Goal: Task Accomplishment & Management: Manage account settings

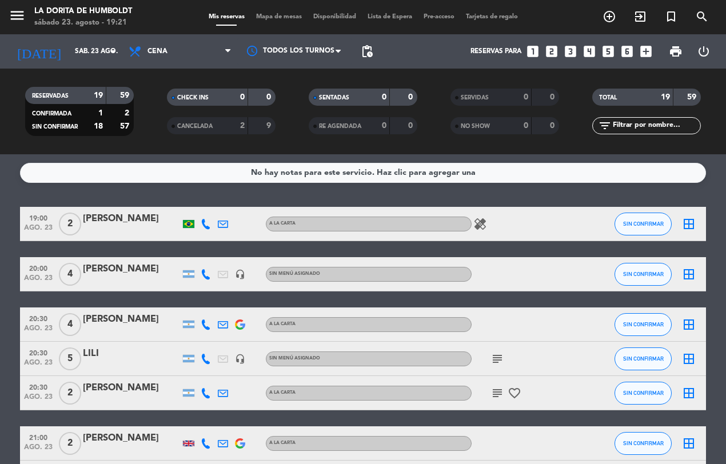
click at [205, 270] on icon at bounding box center [206, 274] width 10 height 10
click at [192, 248] on div "[PHONE_NUMBER]" at bounding box center [212, 243] width 75 height 12
click at [190, 250] on span "Copiar" at bounding box center [197, 255] width 24 height 12
click at [498, 353] on icon "subject" at bounding box center [497, 359] width 14 height 14
click at [498, 394] on icon "subject" at bounding box center [497, 393] width 14 height 14
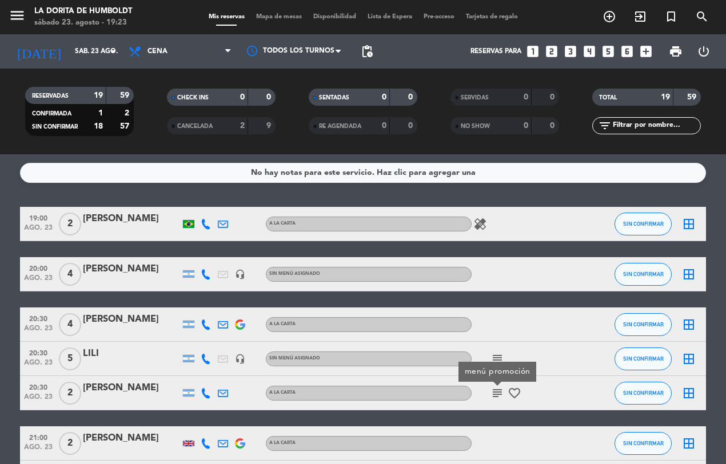
click at [207, 275] on icon at bounding box center [206, 274] width 10 height 10
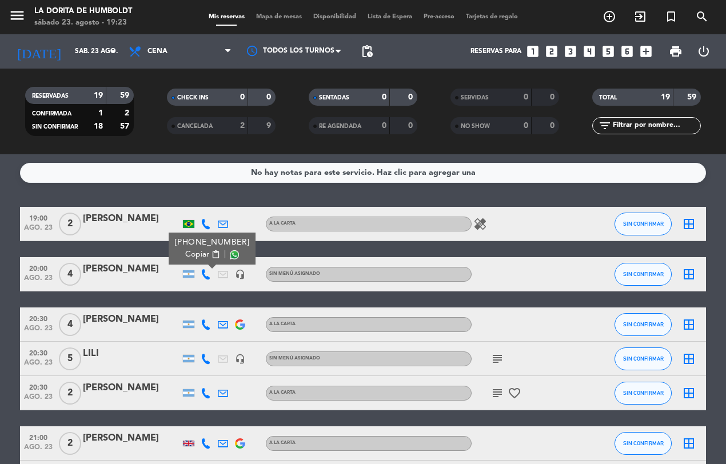
click at [193, 249] on span "Copiar" at bounding box center [197, 255] width 24 height 12
click at [209, 324] on icon at bounding box center [206, 325] width 10 height 10
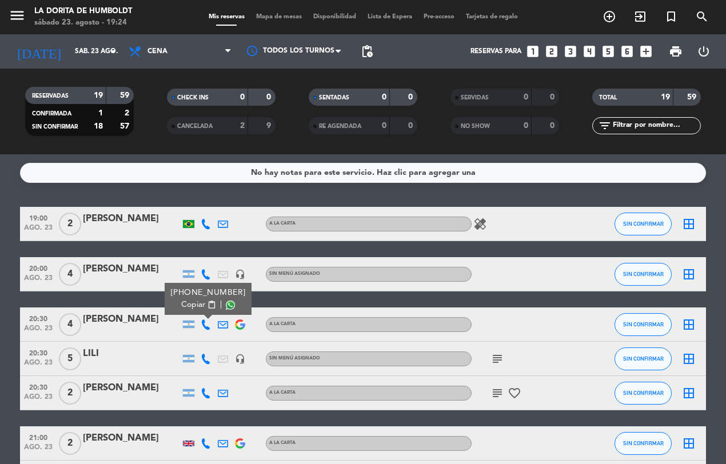
click at [191, 303] on span "Copiar" at bounding box center [193, 305] width 24 height 12
click at [203, 362] on icon at bounding box center [206, 359] width 10 height 10
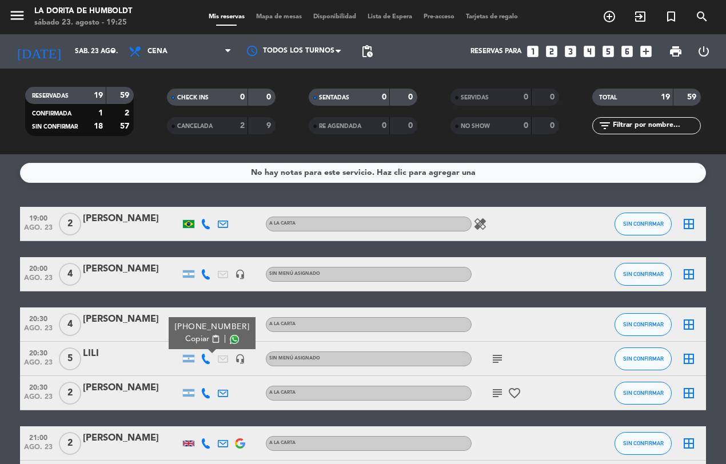
click at [191, 336] on span "Copiar" at bounding box center [197, 339] width 24 height 12
click at [206, 390] on icon at bounding box center [206, 393] width 10 height 10
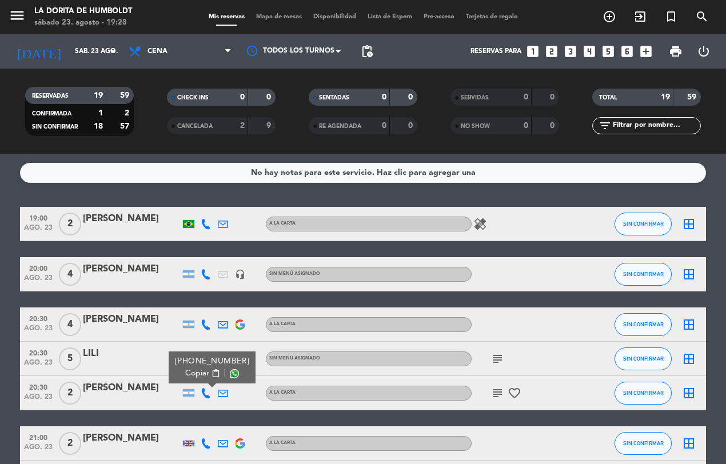
click at [192, 370] on span "Copiar" at bounding box center [197, 374] width 24 height 12
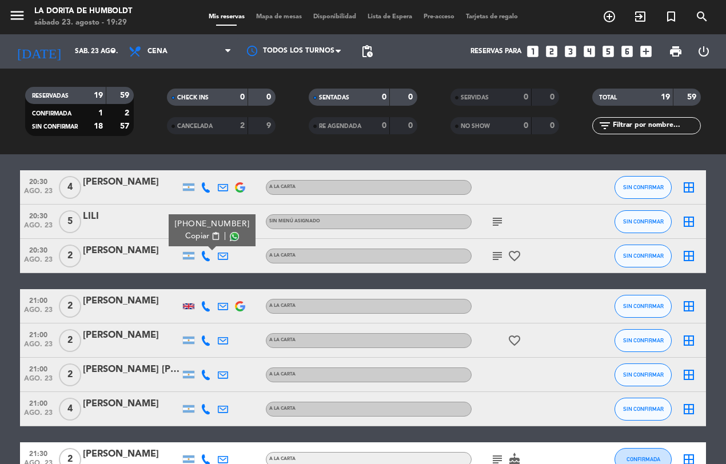
scroll to position [143, 0]
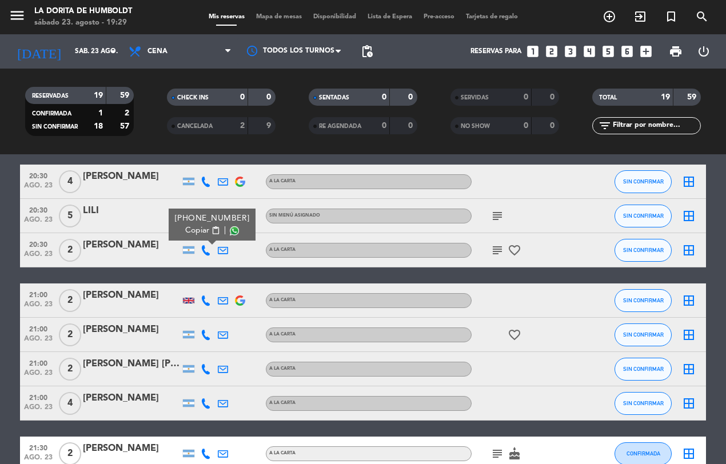
click at [203, 296] on icon at bounding box center [206, 301] width 10 height 10
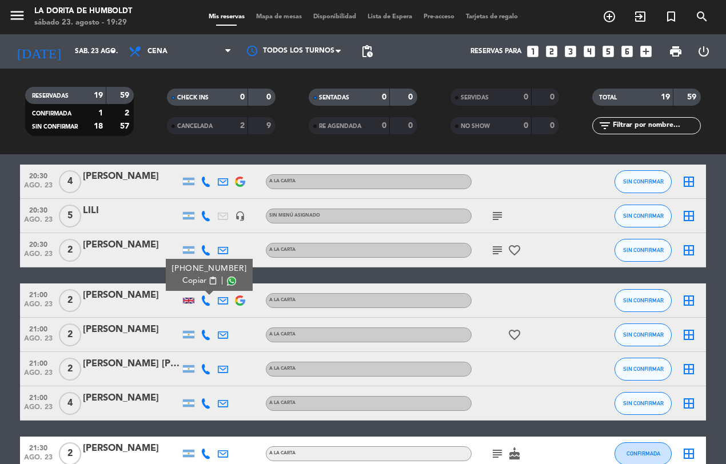
click at [187, 276] on span "Copiar" at bounding box center [194, 281] width 24 height 12
click at [203, 333] on icon at bounding box center [206, 335] width 10 height 10
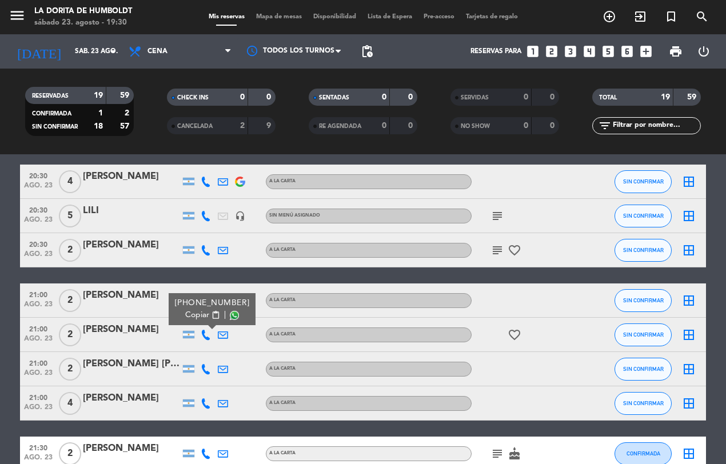
click at [185, 310] on span "Copiar" at bounding box center [197, 315] width 24 height 12
click at [209, 366] on icon at bounding box center [206, 369] width 10 height 10
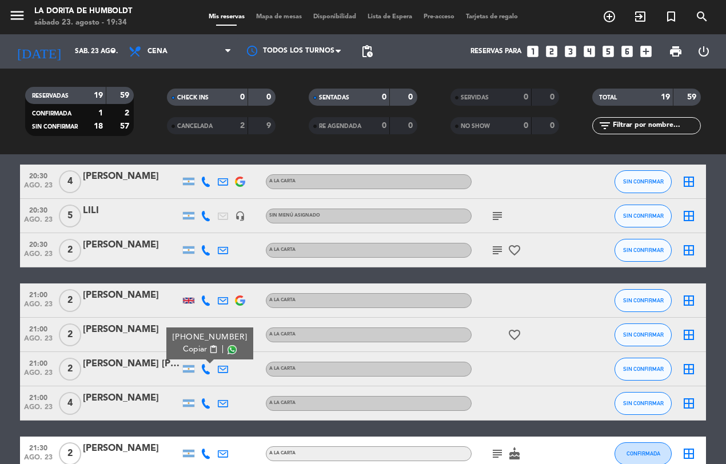
click at [189, 346] on span "Copiar" at bounding box center [195, 350] width 24 height 12
click at [203, 400] on icon at bounding box center [206, 403] width 10 height 10
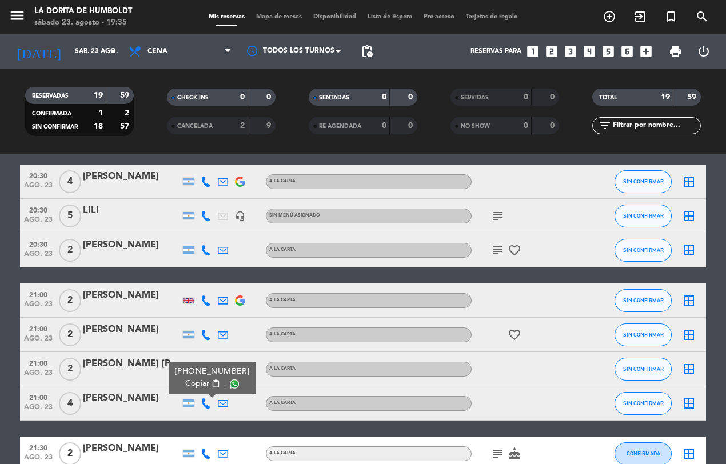
click at [193, 379] on span "Copiar" at bounding box center [197, 384] width 24 height 12
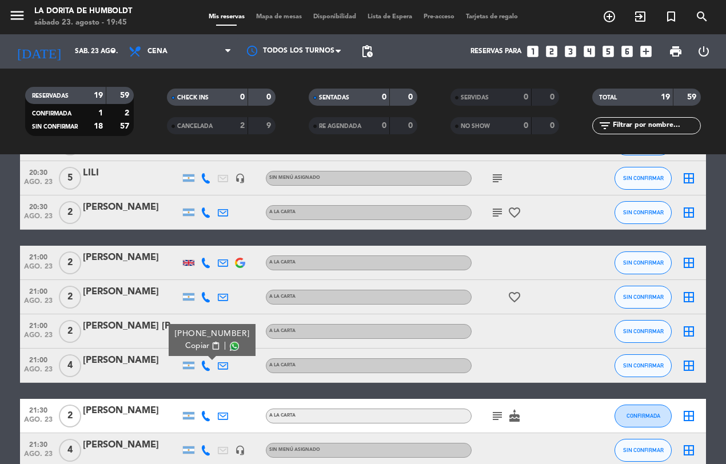
scroll to position [214, 0]
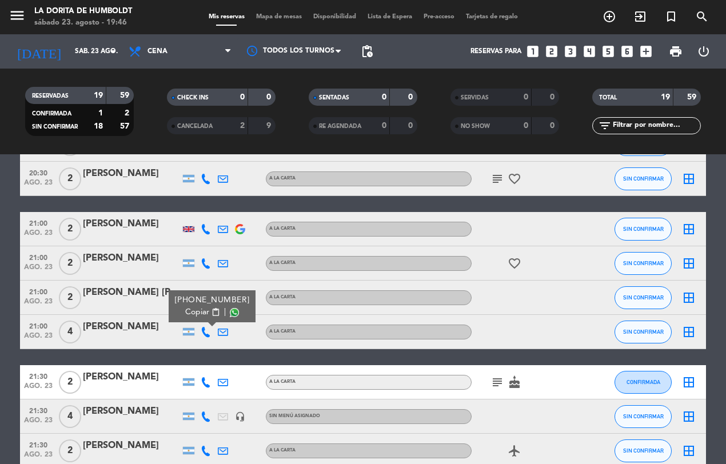
click at [206, 413] on icon at bounding box center [206, 417] width 10 height 10
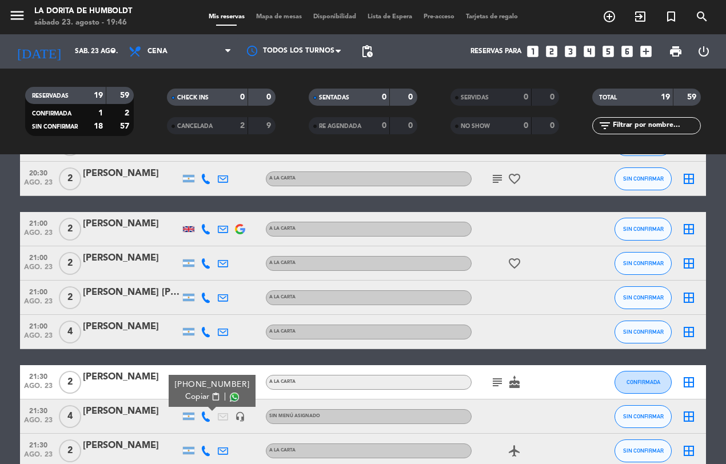
click at [185, 393] on span "Copiar" at bounding box center [197, 397] width 24 height 12
click at [190, 397] on span "Copiar" at bounding box center [197, 397] width 24 height 12
click at [207, 381] on div "[PHONE_NUMBER]" at bounding box center [212, 385] width 75 height 12
click at [247, 386] on div at bounding box center [240, 382] width 17 height 34
click at [206, 378] on icon at bounding box center [206, 382] width 10 height 10
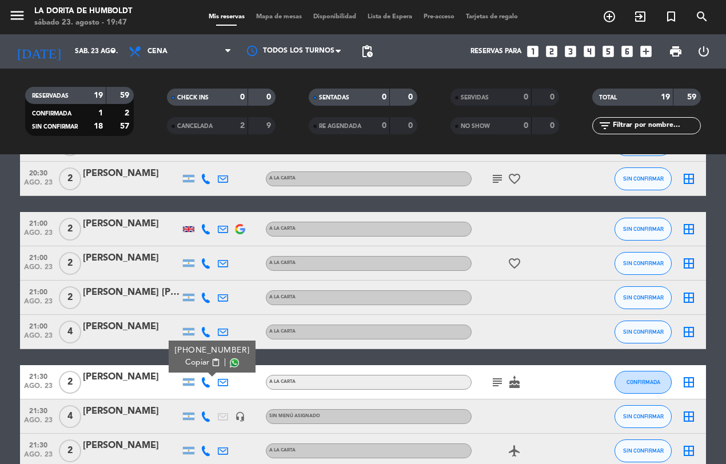
click at [190, 360] on span "Copiar" at bounding box center [197, 363] width 24 height 12
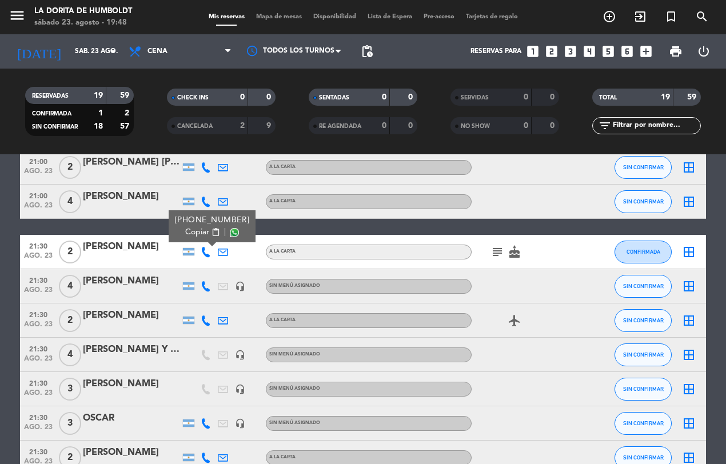
scroll to position [357, 0]
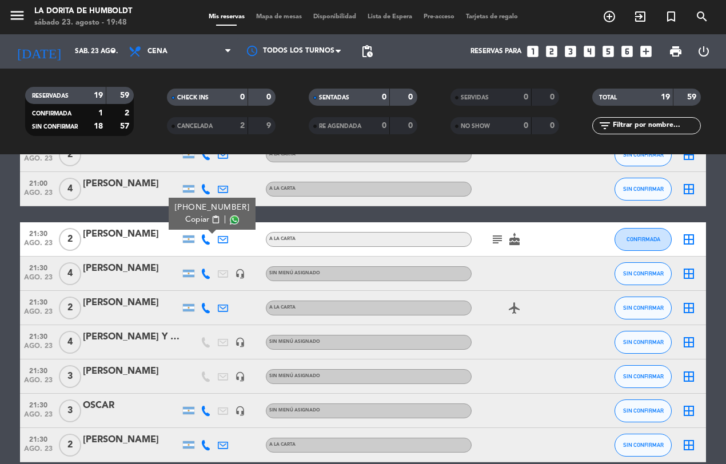
click at [202, 306] on icon at bounding box center [206, 308] width 10 height 10
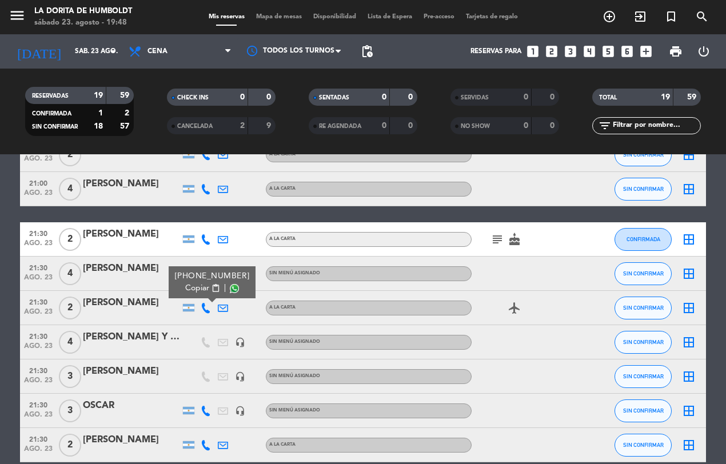
click at [192, 288] on span "Copiar" at bounding box center [197, 288] width 24 height 12
click at [206, 407] on icon at bounding box center [206, 411] width 10 height 10
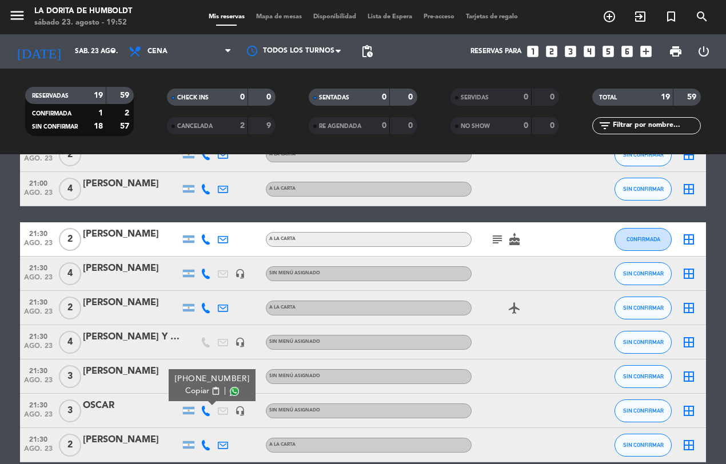
click at [197, 390] on span "Copiar" at bounding box center [197, 391] width 24 height 12
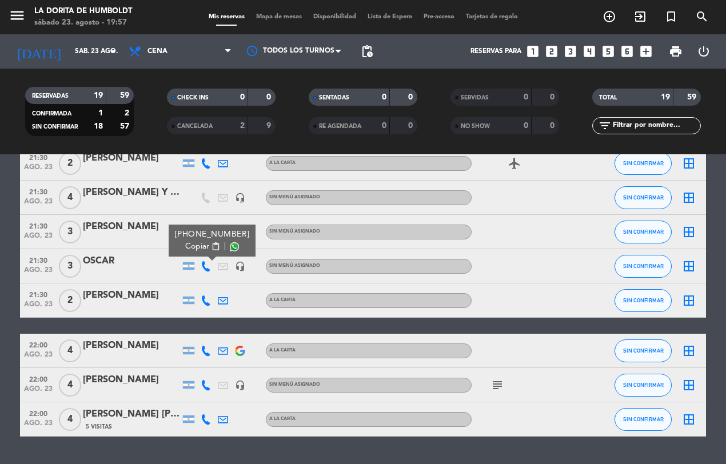
scroll to position [532, 0]
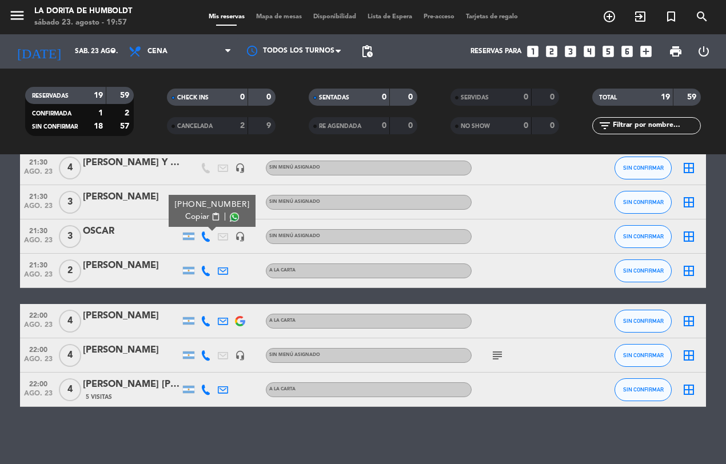
click at [496, 349] on icon "subject" at bounding box center [497, 356] width 14 height 14
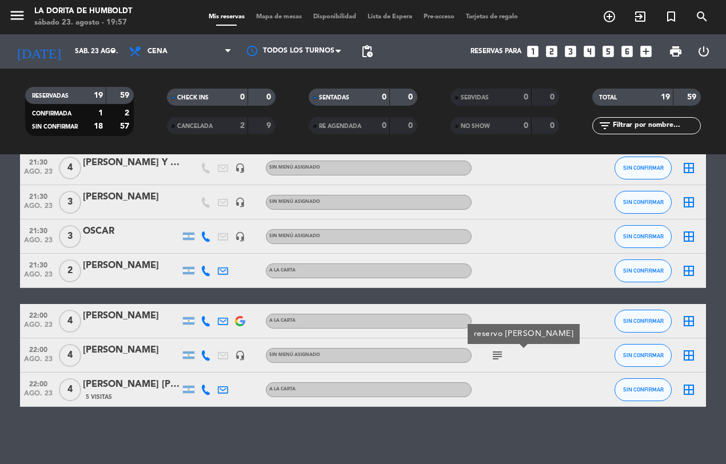
click at [204, 316] on icon at bounding box center [206, 321] width 10 height 10
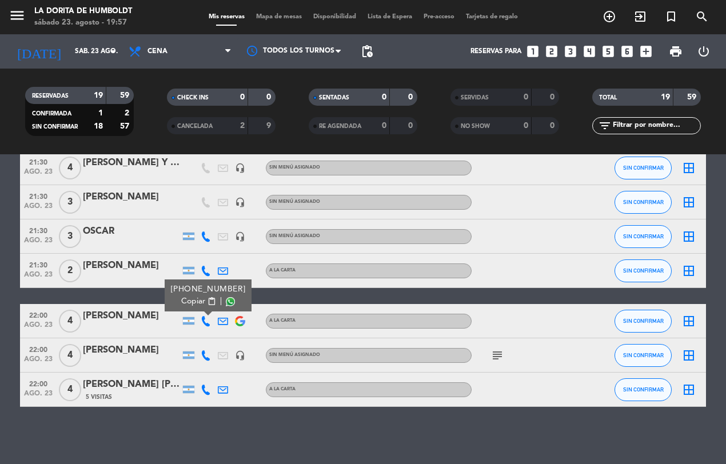
click at [193, 298] on span "Copiar" at bounding box center [193, 302] width 24 height 12
drag, startPoint x: 210, startPoint y: 350, endPoint x: 204, endPoint y: 354, distance: 7.8
click at [204, 354] on icon at bounding box center [206, 355] width 10 height 10
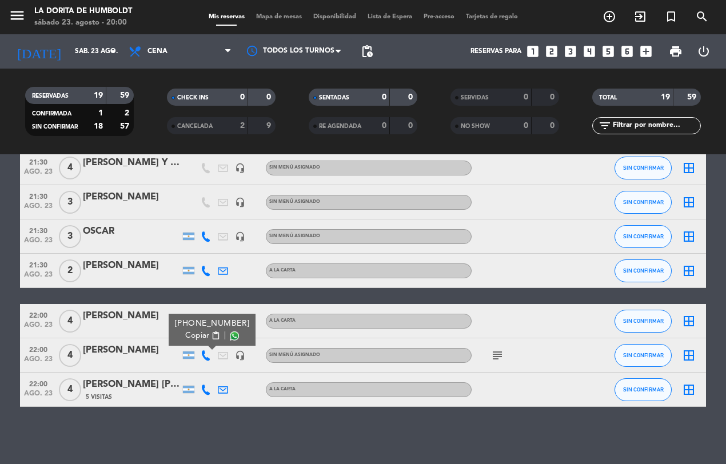
click at [204, 354] on icon at bounding box center [206, 355] width 10 height 10
click at [203, 355] on icon at bounding box center [206, 355] width 10 height 10
click at [197, 332] on span "Copiar" at bounding box center [197, 336] width 24 height 12
click at [202, 389] on icon at bounding box center [206, 390] width 10 height 10
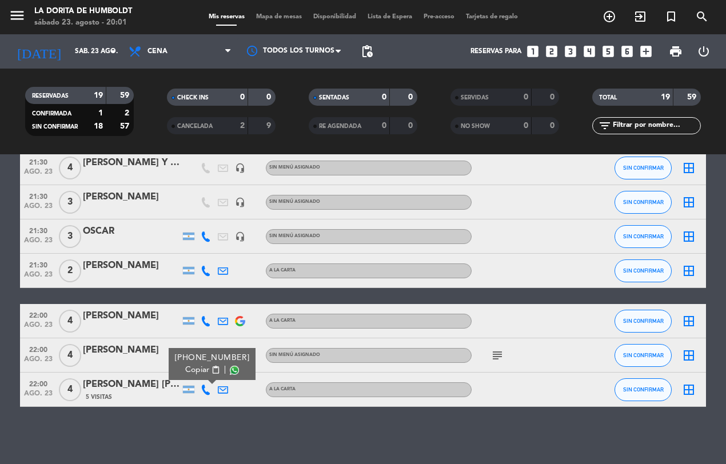
click at [190, 366] on span "Copiar" at bounding box center [197, 370] width 24 height 12
click at [203, 266] on icon at bounding box center [206, 271] width 10 height 10
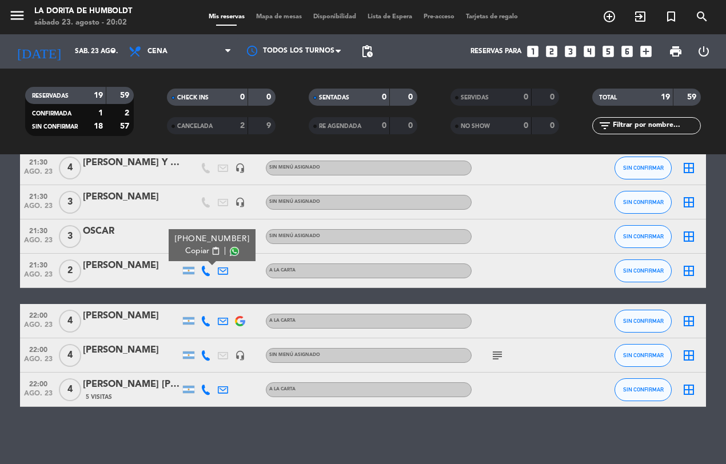
click at [196, 250] on span "Copiar" at bounding box center [197, 251] width 24 height 12
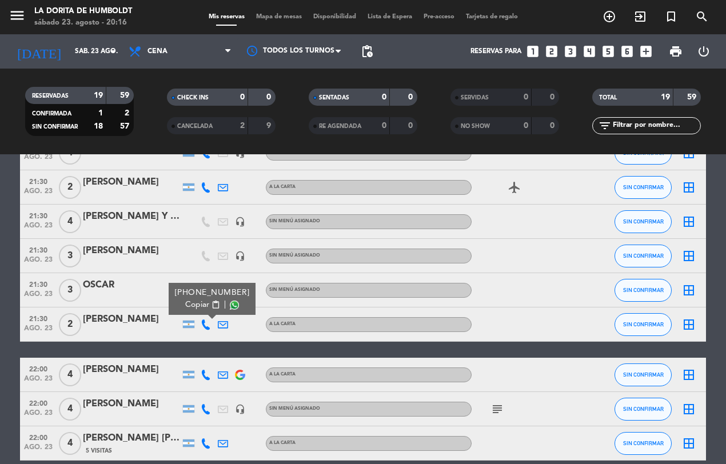
scroll to position [500, 0]
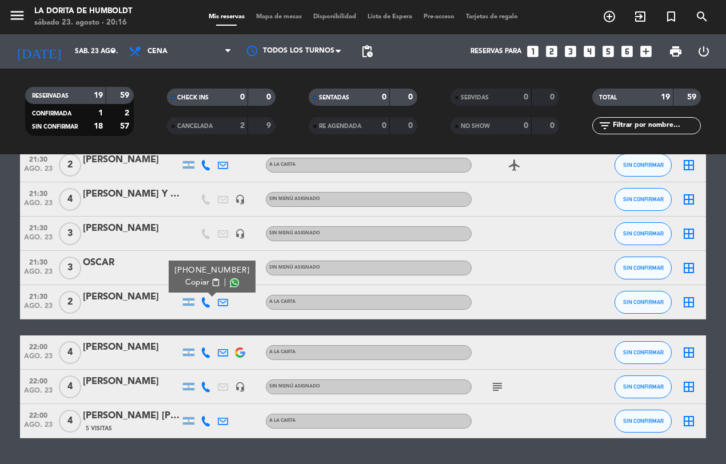
click at [498, 393] on icon "subject" at bounding box center [497, 387] width 14 height 14
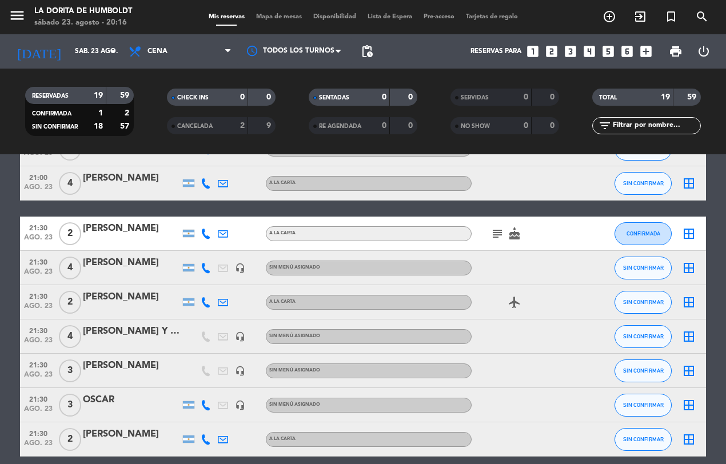
scroll to position [357, 0]
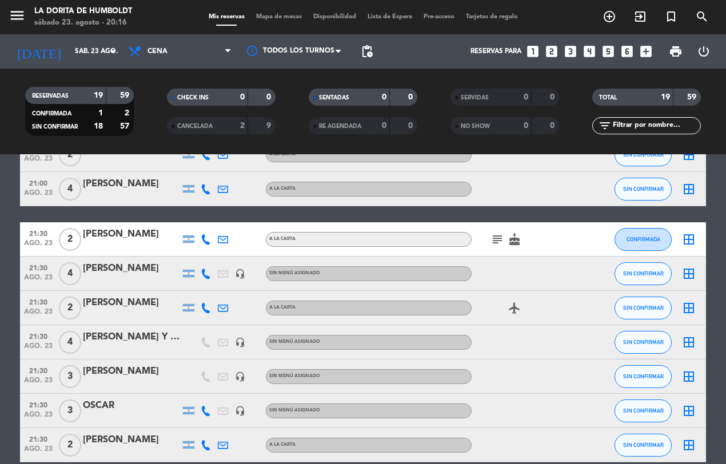
click at [496, 235] on icon "subject" at bounding box center [497, 240] width 14 height 14
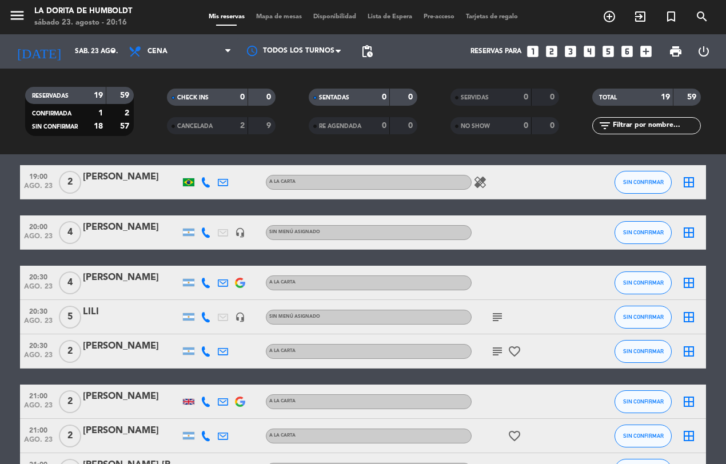
scroll to position [0, 0]
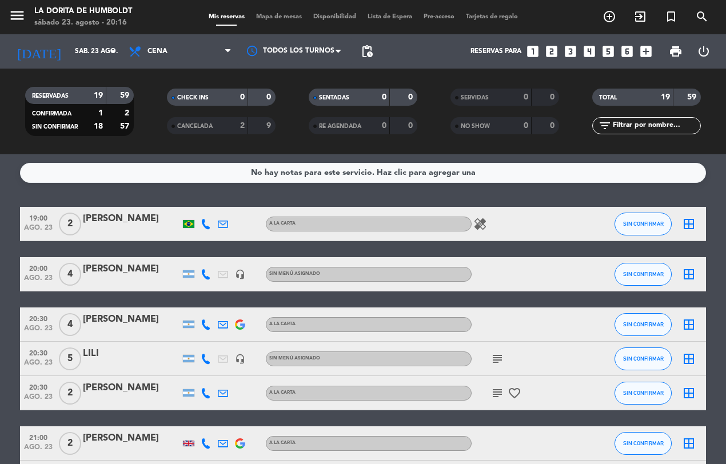
click at [496, 392] on icon "subject" at bounding box center [497, 393] width 14 height 14
click at [498, 354] on icon "subject" at bounding box center [497, 359] width 14 height 14
